Goal: Information Seeking & Learning: Understand process/instructions

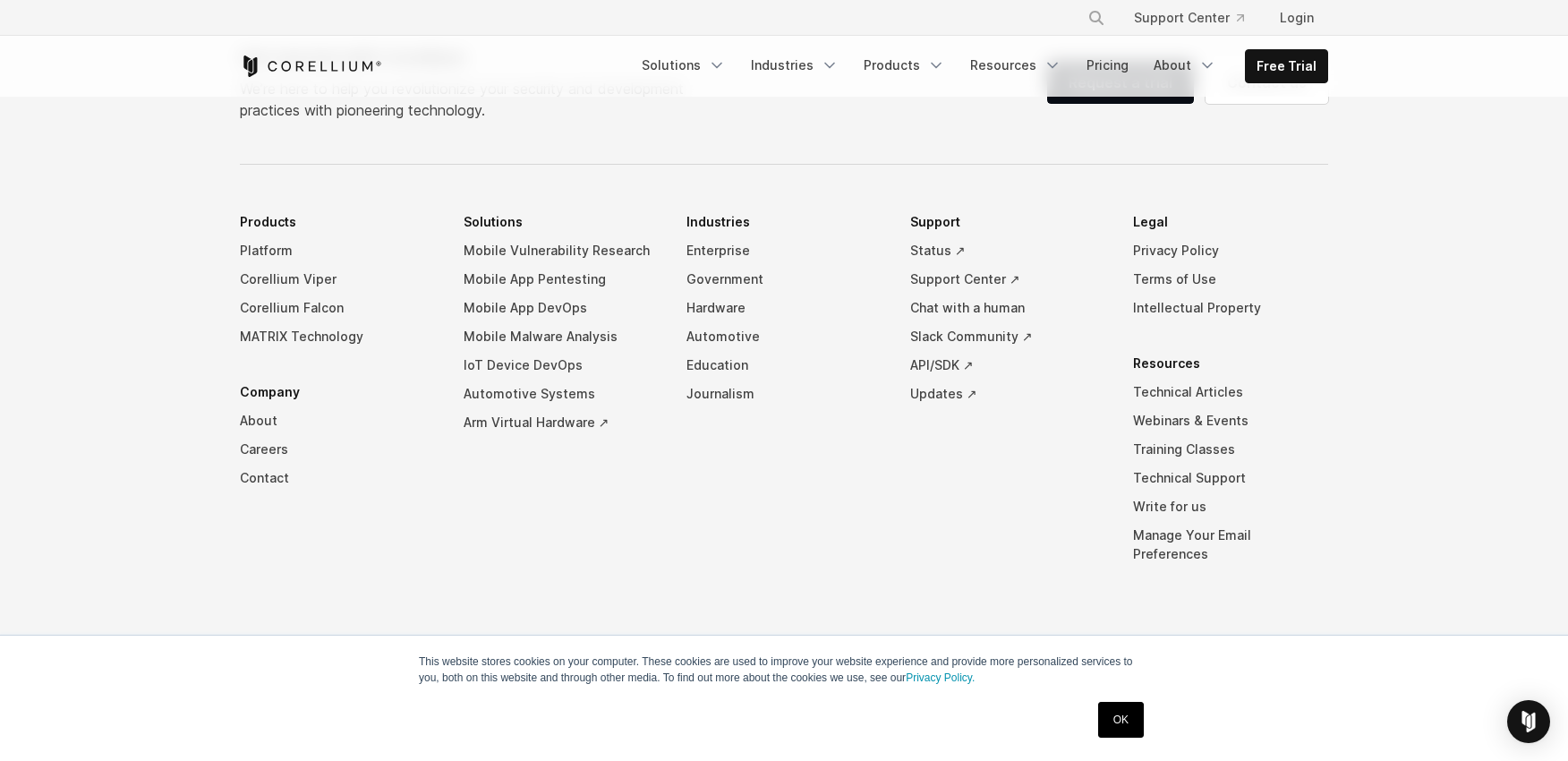
scroll to position [14250, 0]
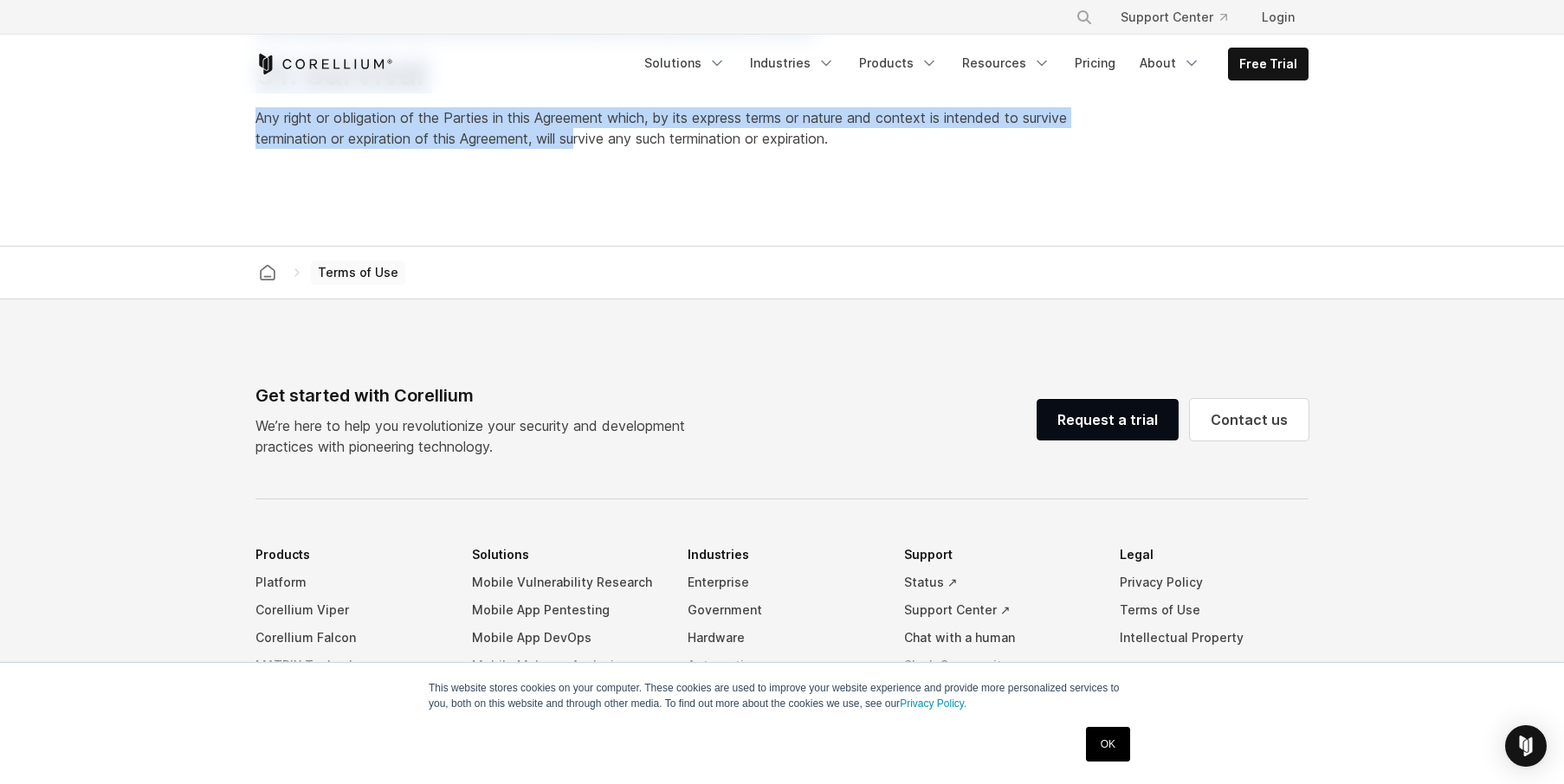
scroll to position [13708, 0]
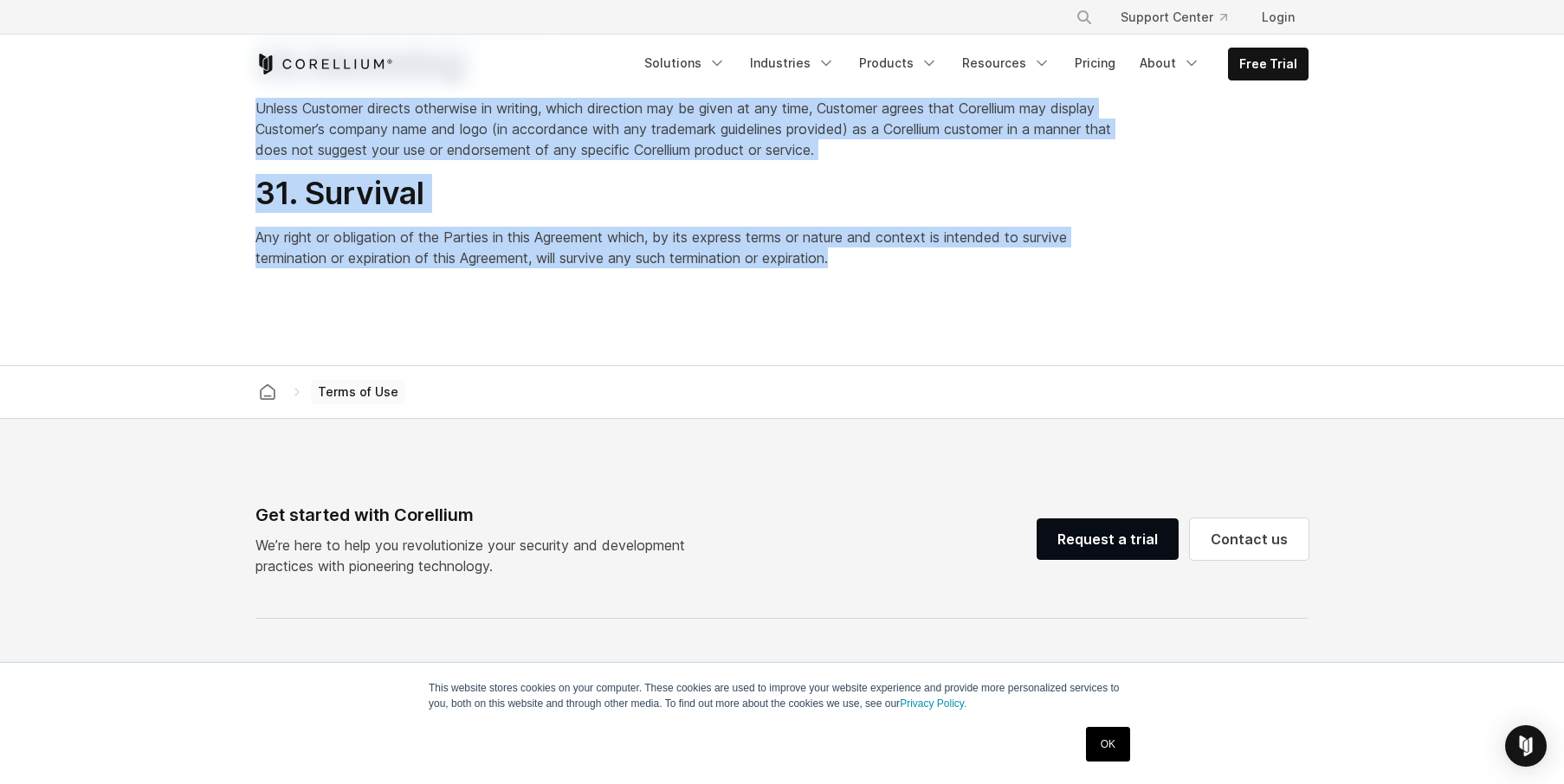
drag, startPoint x: 259, startPoint y: 201, endPoint x: 902, endPoint y: 466, distance: 695.5
copy div "Terms of Use Last Updated: July 18, 2025 The Corellium® Products and Corellium …"
click at [504, 158] on span "Unless Customer directs otherwise in writing, which direction may be given at a…" at bounding box center [683, 128] width 856 height 59
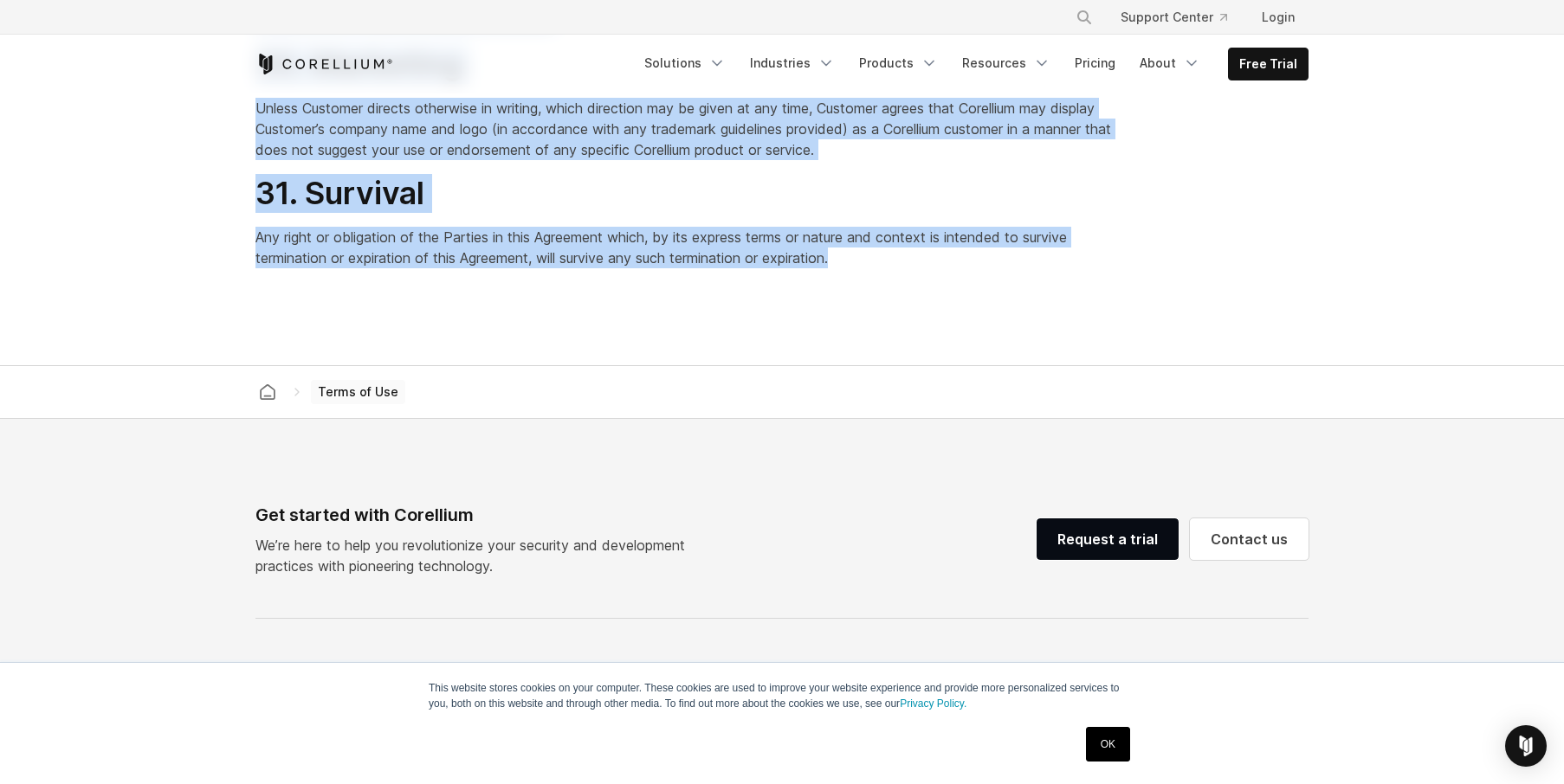
click at [685, 213] on h2 "31. Survival" at bounding box center [692, 193] width 872 height 39
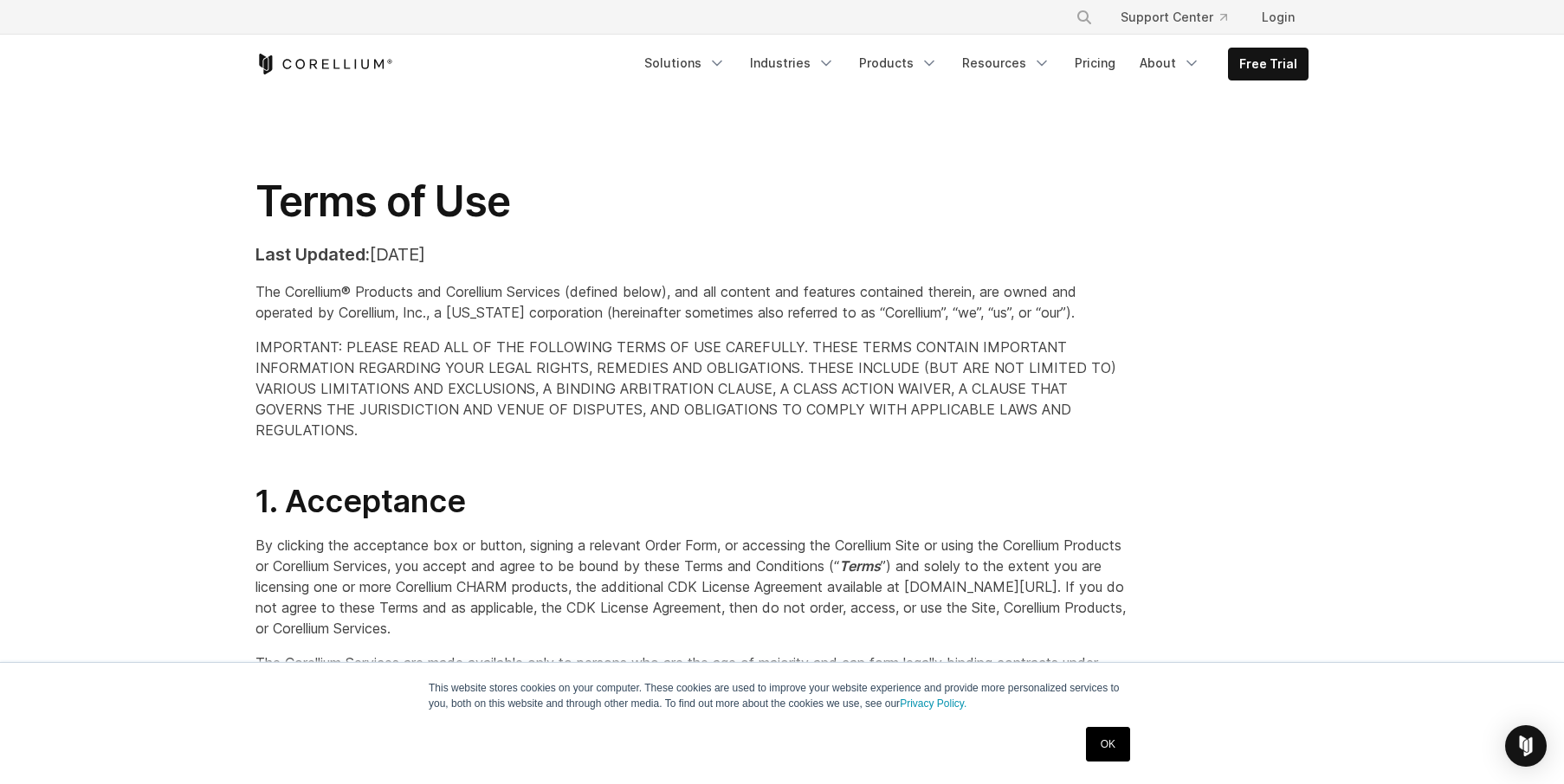
scroll to position [0, 0]
drag, startPoint x: 294, startPoint y: 336, endPoint x: 253, endPoint y: 245, distance: 99.8
click at [250, 246] on div "Terms of Use Last Updated: July 18, 2025 The Corellium® Products and Corellium …" at bounding box center [691, 316] width 907 height 279
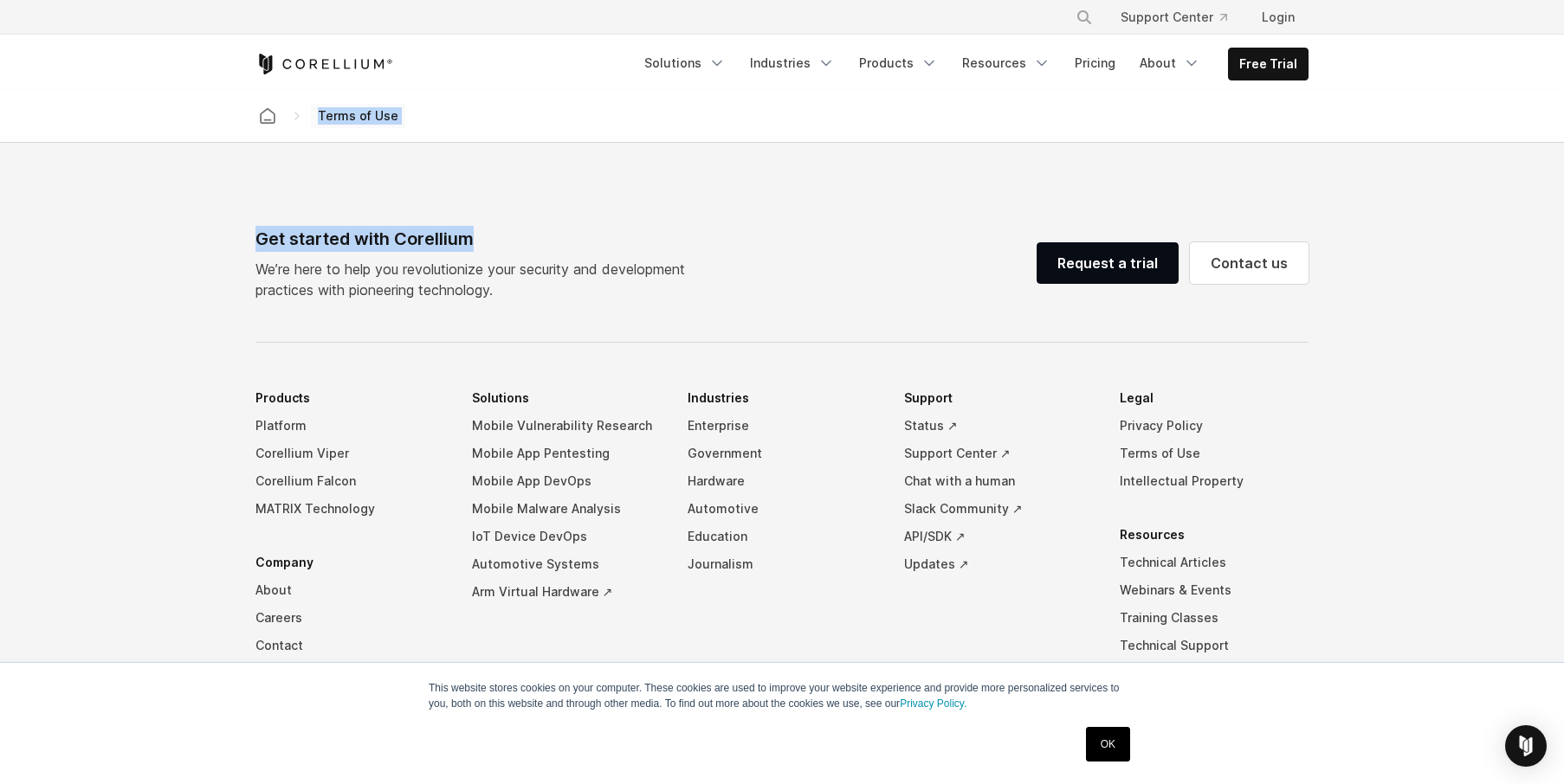
scroll to position [13853, 0]
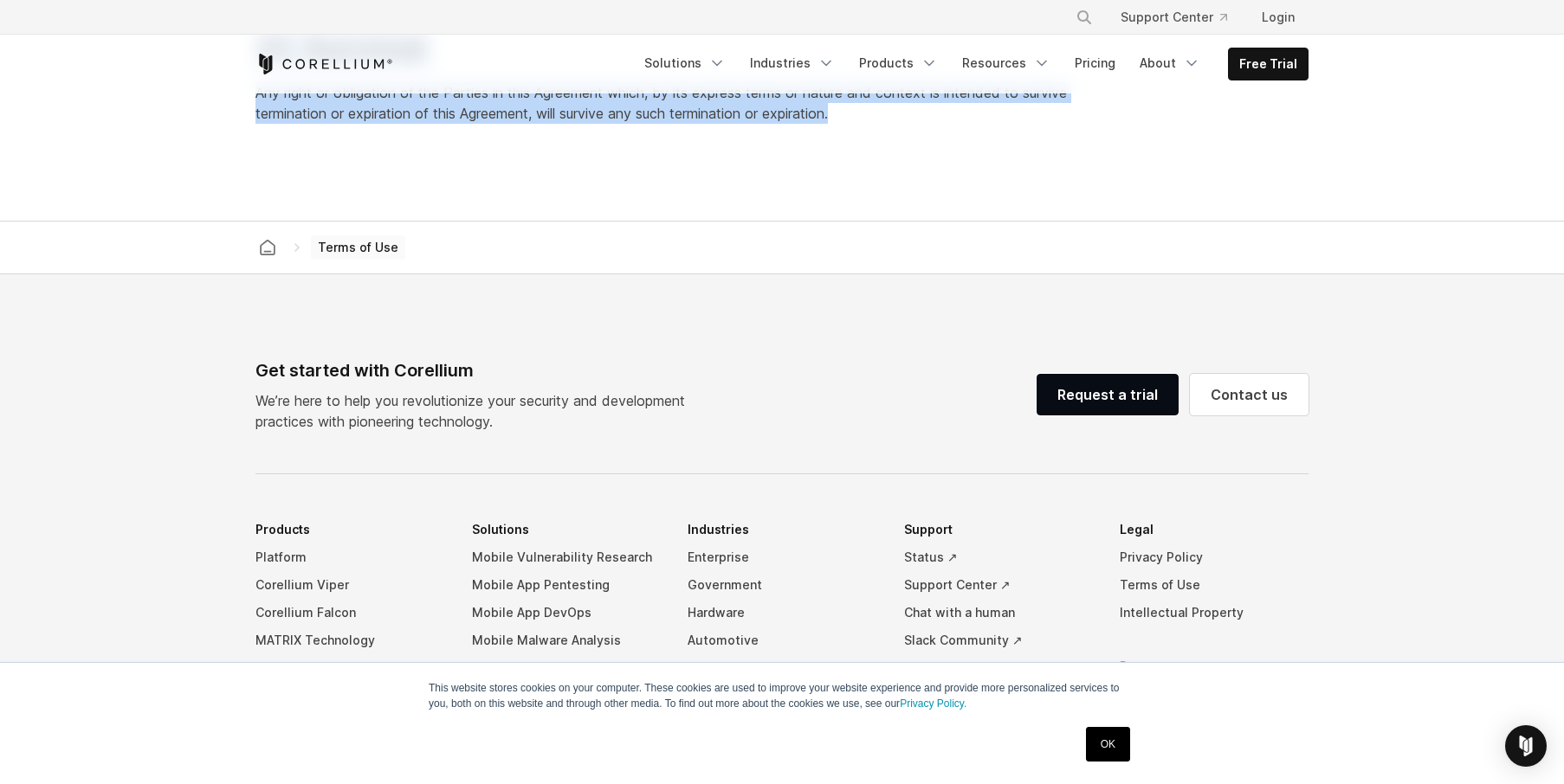
drag, startPoint x: 255, startPoint y: 208, endPoint x: 848, endPoint y: 337, distance: 606.9
copy div "Terms of Use Last Updated: July 18, 2025 The Corellium® Products and Corellium …"
